Goal: Task Accomplishment & Management: Manage account settings

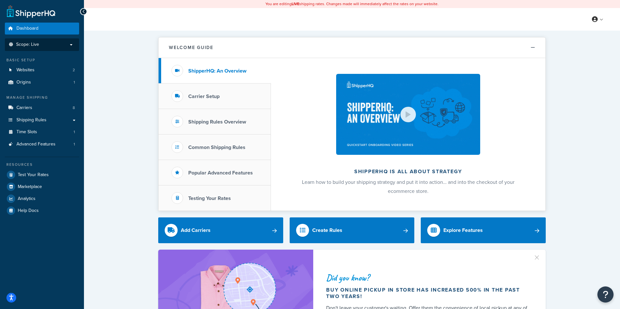
click at [48, 42] on p "Scope: Live" at bounding box center [42, 44] width 68 height 5
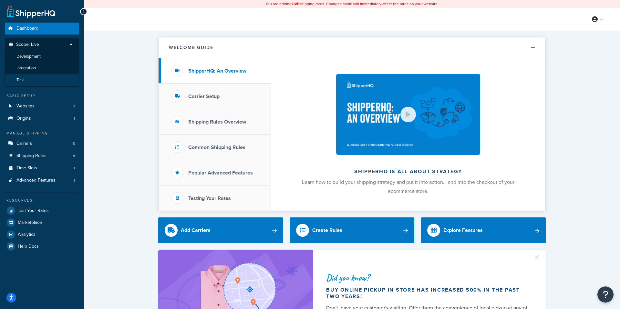
click at [31, 79] on li "Test" at bounding box center [42, 80] width 75 height 12
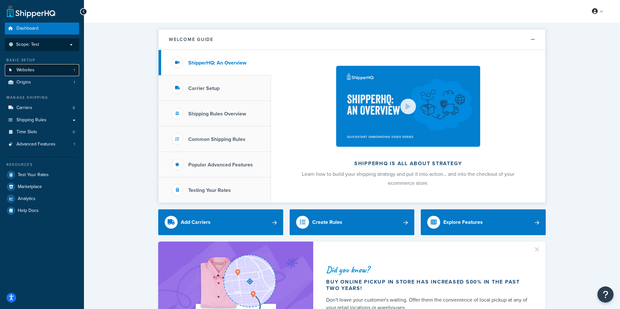
click at [39, 73] on link "Websites 1" at bounding box center [42, 70] width 74 height 12
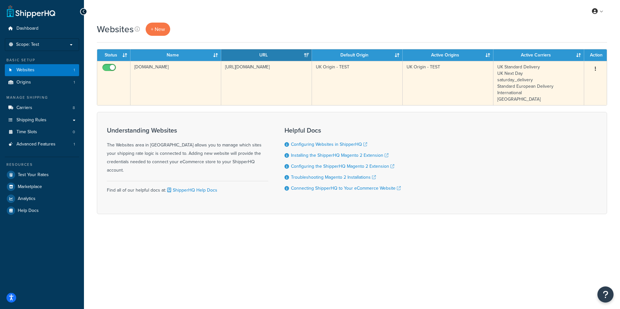
click at [362, 96] on td "UK Origin - TEST" at bounding box center [357, 83] width 91 height 44
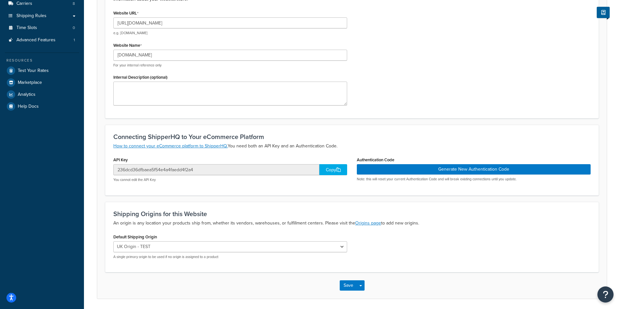
scroll to position [127, 0]
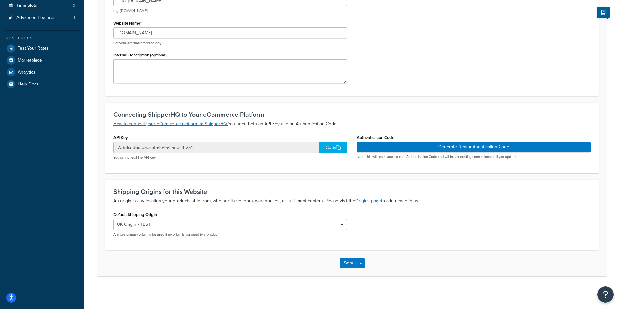
click at [333, 147] on div "Copy" at bounding box center [333, 147] width 28 height 11
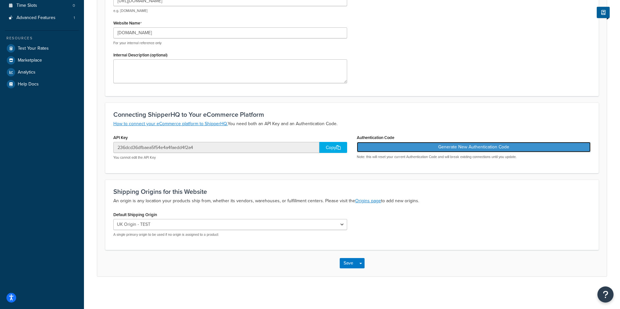
click at [477, 146] on button "Generate New Authentication Code" at bounding box center [474, 147] width 234 height 10
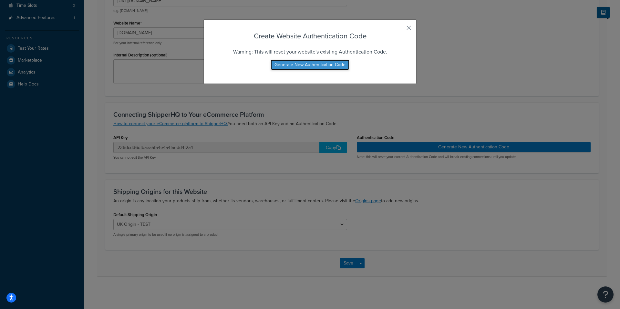
click at [313, 66] on button "Generate New Authentication Code" at bounding box center [309, 65] width 79 height 10
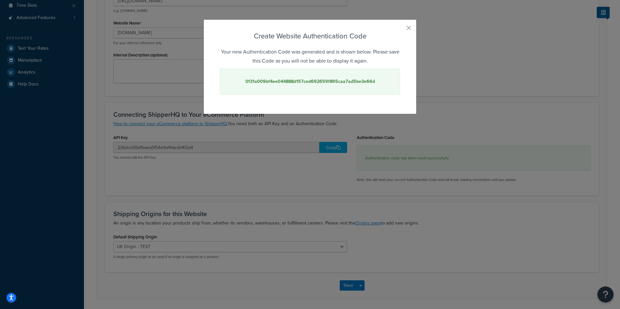
click at [305, 80] on strong "0f31a009bf4ee044888d157ced692659f895caa7ad5be3e66d" at bounding box center [309, 81] width 129 height 7
copy strong "0f31a009bf4ee044888d157ced692659f895caa7ad5be3e66d"
click at [400, 29] on button "button" at bounding box center [399, 30] width 2 height 2
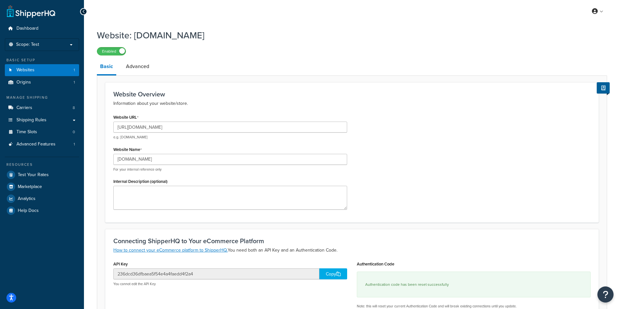
scroll to position [149, 0]
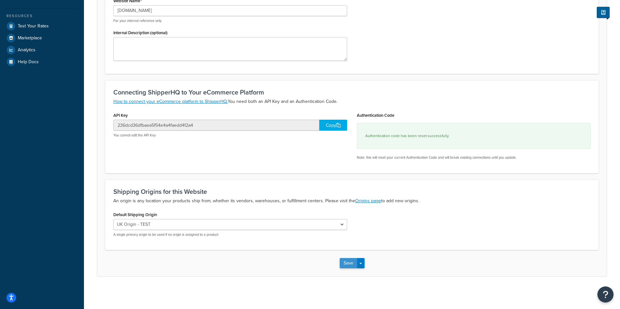
click at [353, 266] on button "Save" at bounding box center [347, 263] width 17 height 10
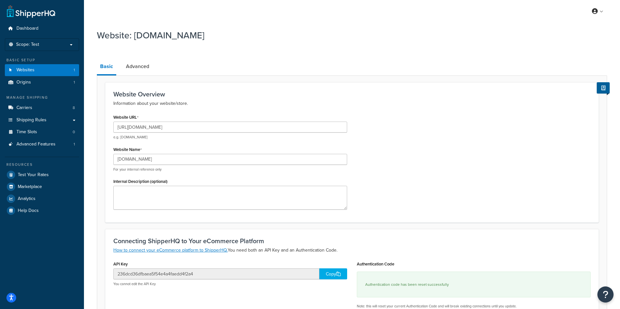
scroll to position [0, 0]
